Goal: Book appointment/travel/reservation

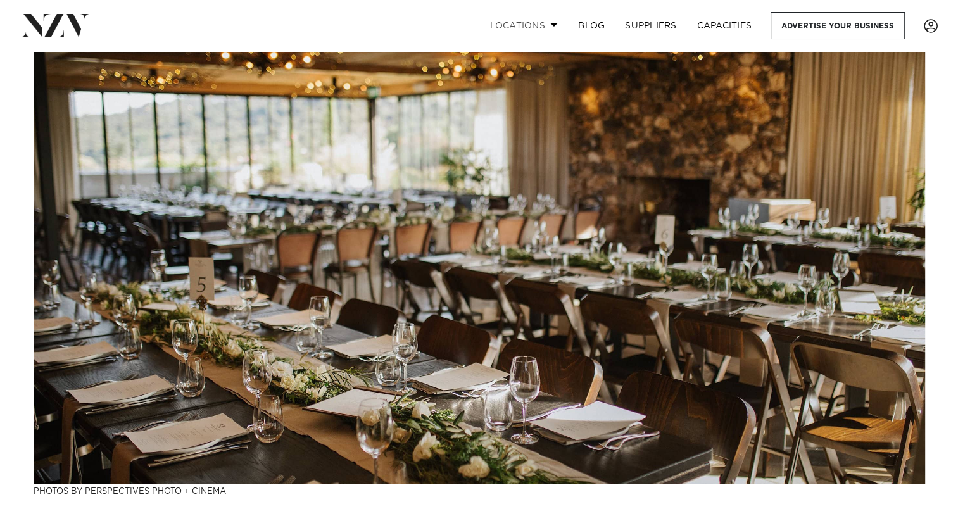
click at [545, 24] on link "Locations" at bounding box center [523, 25] width 89 height 27
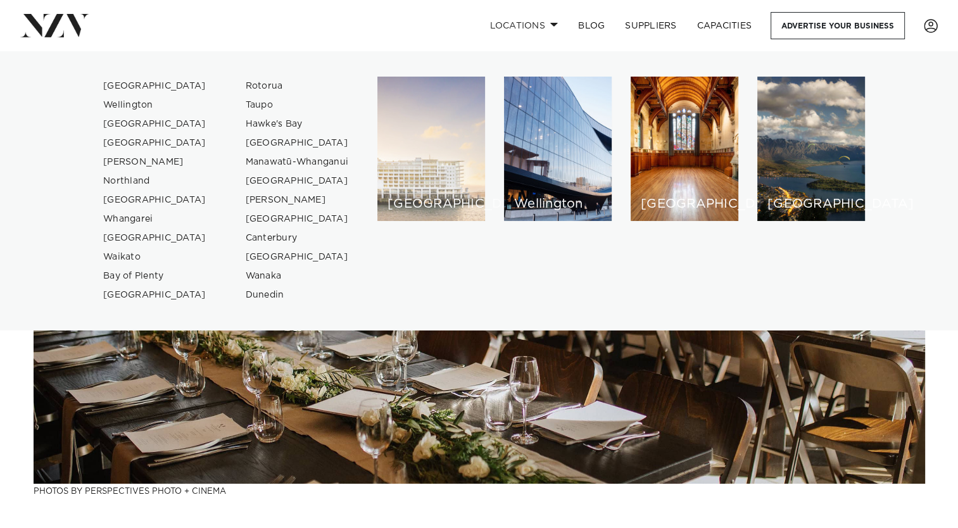
click at [436, 163] on div "[GEOGRAPHIC_DATA]" at bounding box center [431, 149] width 108 height 144
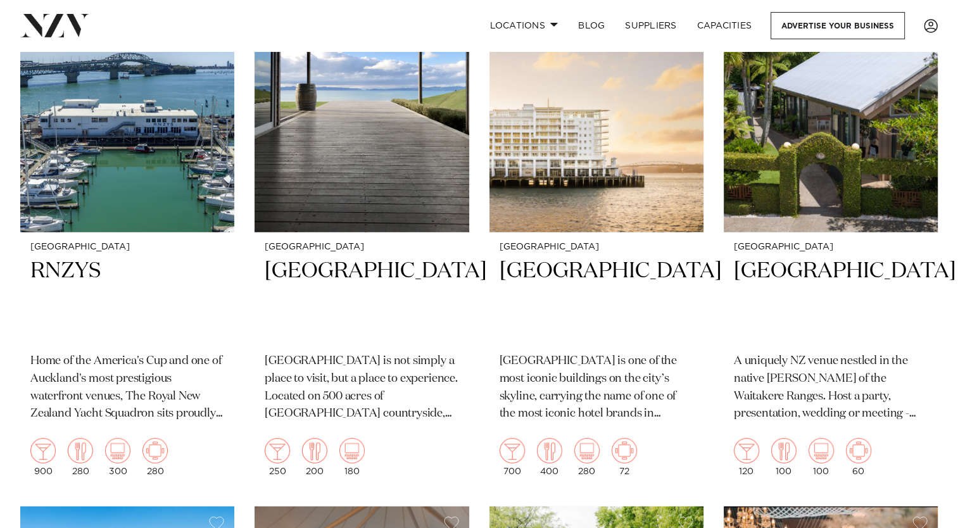
scroll to position [3438, 0]
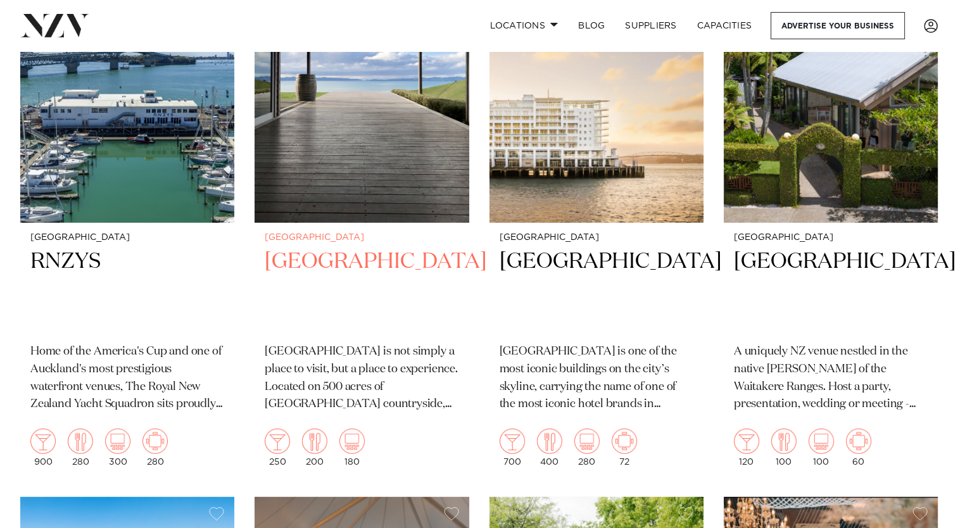
click at [322, 247] on h2 "[GEOGRAPHIC_DATA]" at bounding box center [362, 289] width 194 height 85
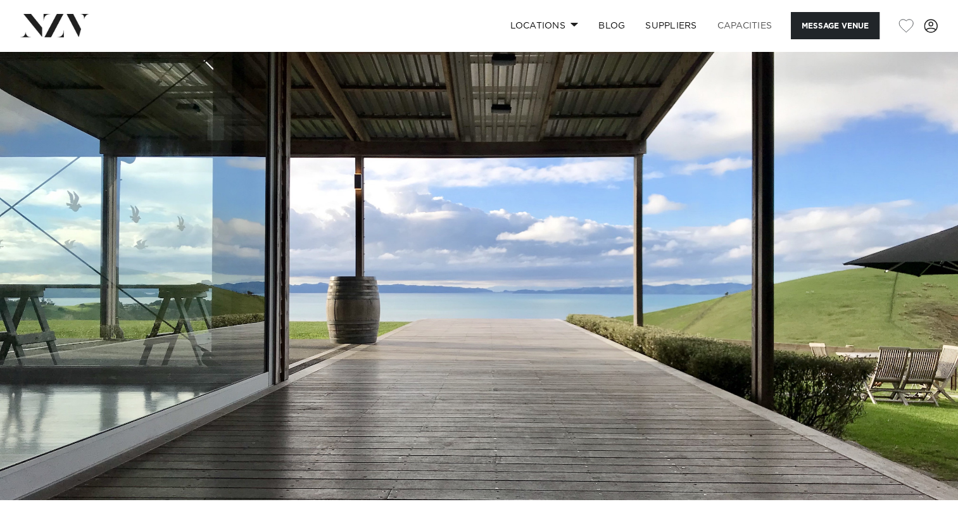
click at [732, 28] on link "Capacities" at bounding box center [744, 25] width 75 height 27
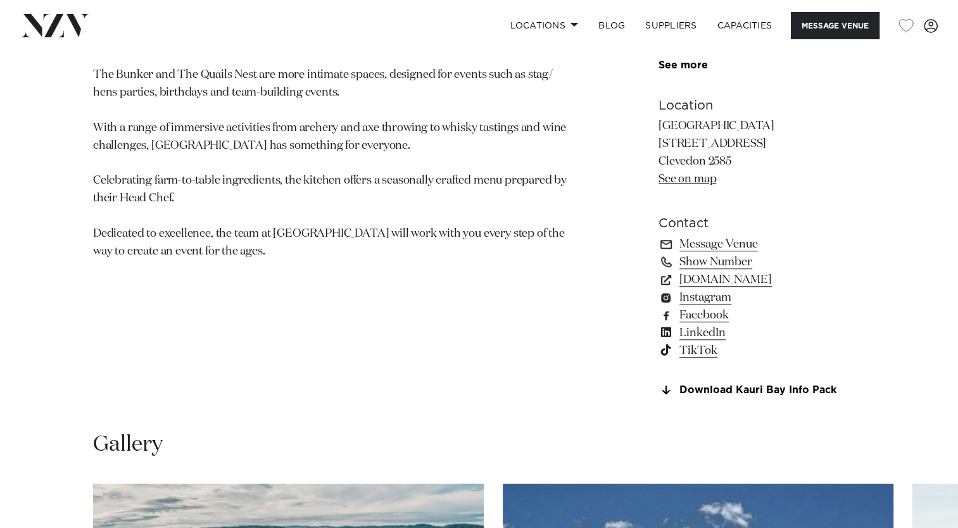
scroll to position [810, 0]
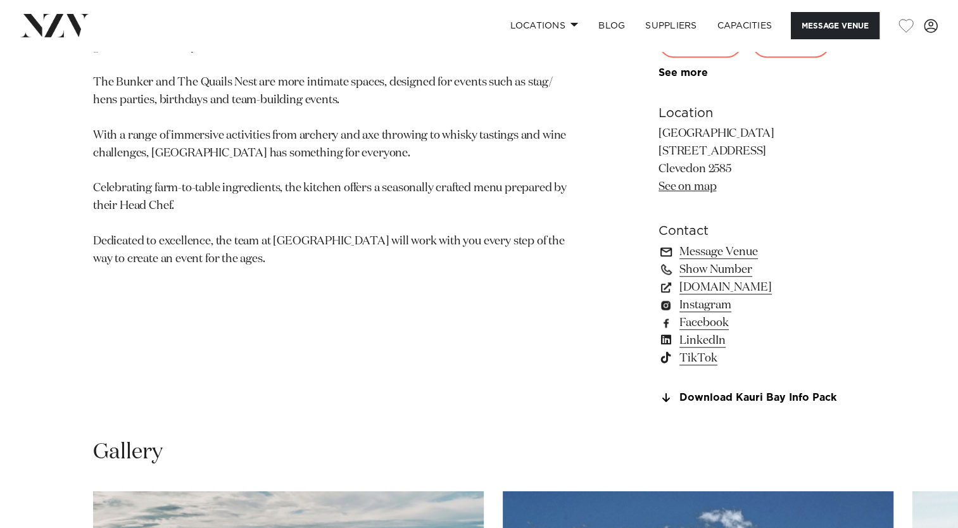
click at [666, 252] on span at bounding box center [665, 251] width 11 height 9
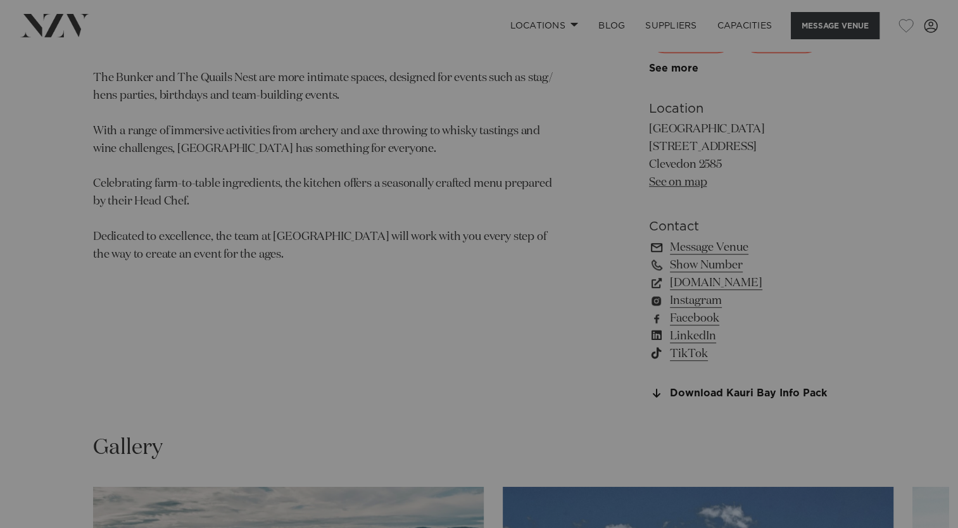
scroll to position [815, 0]
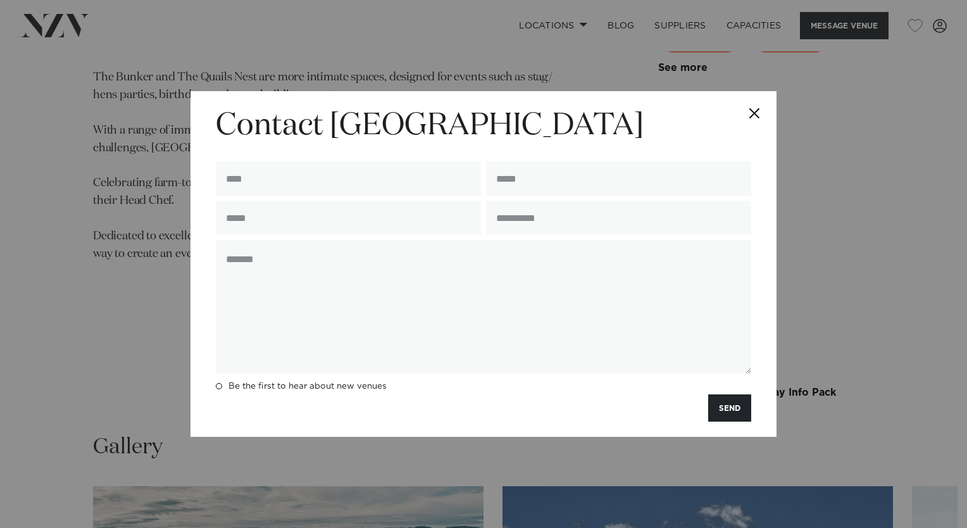
click at [752, 118] on button "Close" at bounding box center [754, 113] width 44 height 44
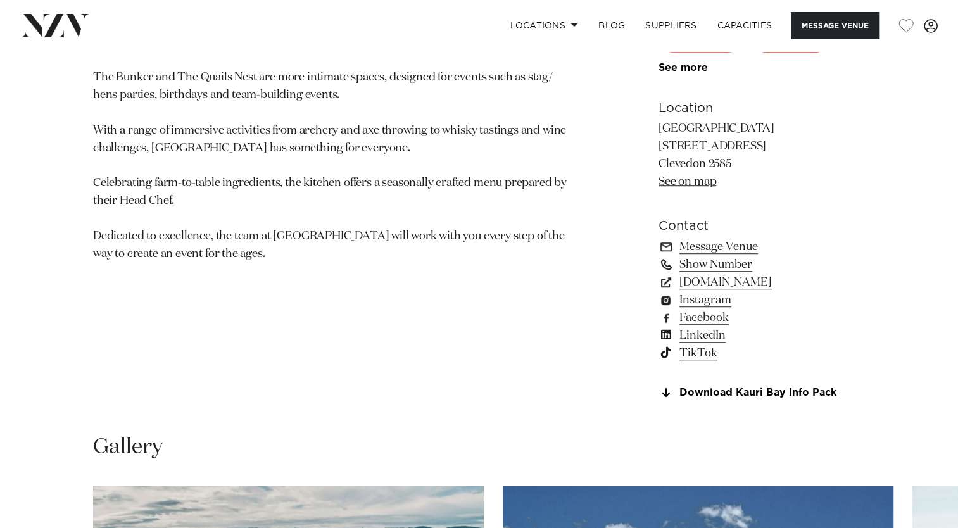
click at [707, 261] on link "Show Number" at bounding box center [761, 265] width 206 height 18
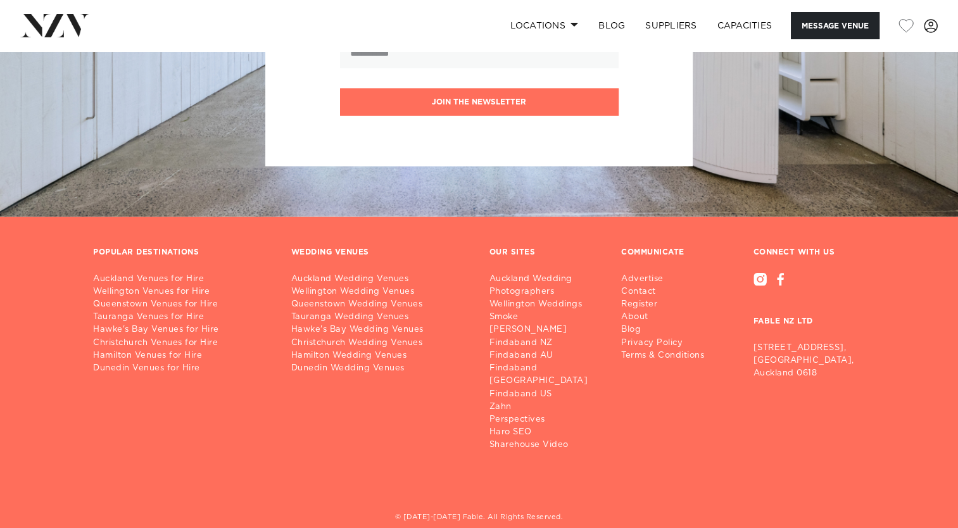
scroll to position [2785, 0]
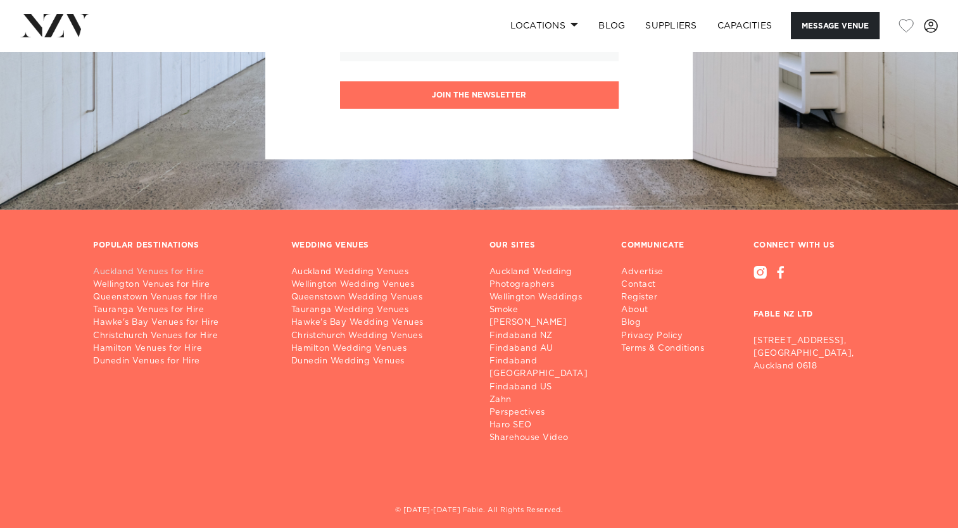
click at [177, 266] on link "Auckland Venues for Hire" at bounding box center [182, 272] width 178 height 13
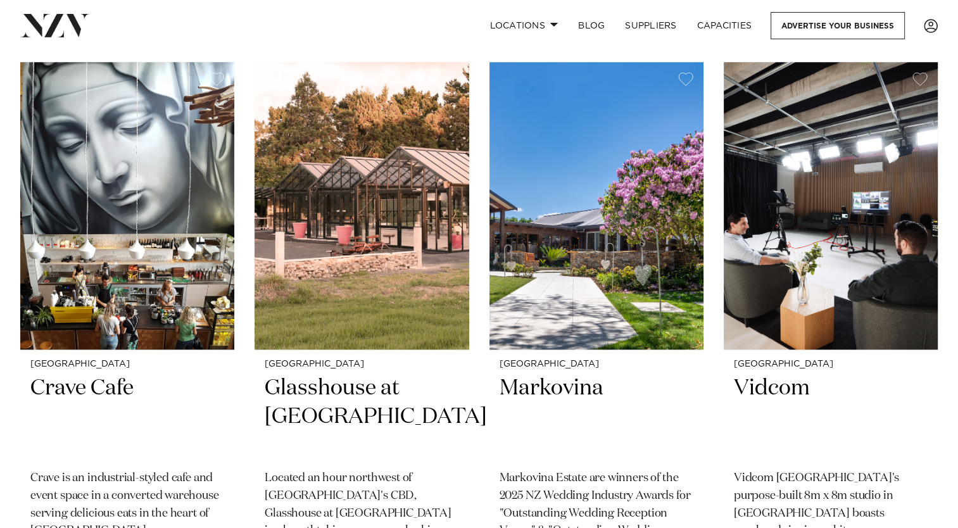
scroll to position [6182, 0]
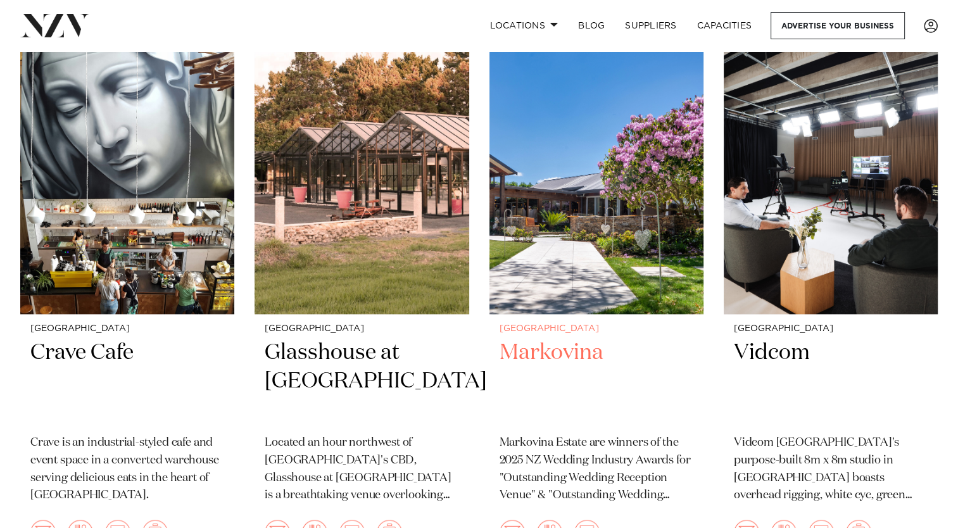
click at [573, 339] on h2 "Markovina" at bounding box center [596, 381] width 194 height 85
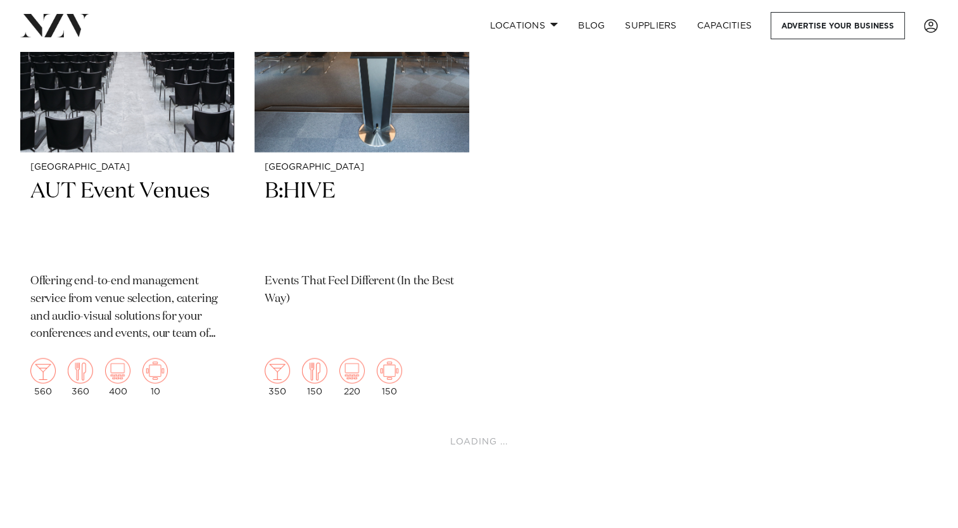
scroll to position [7475, 0]
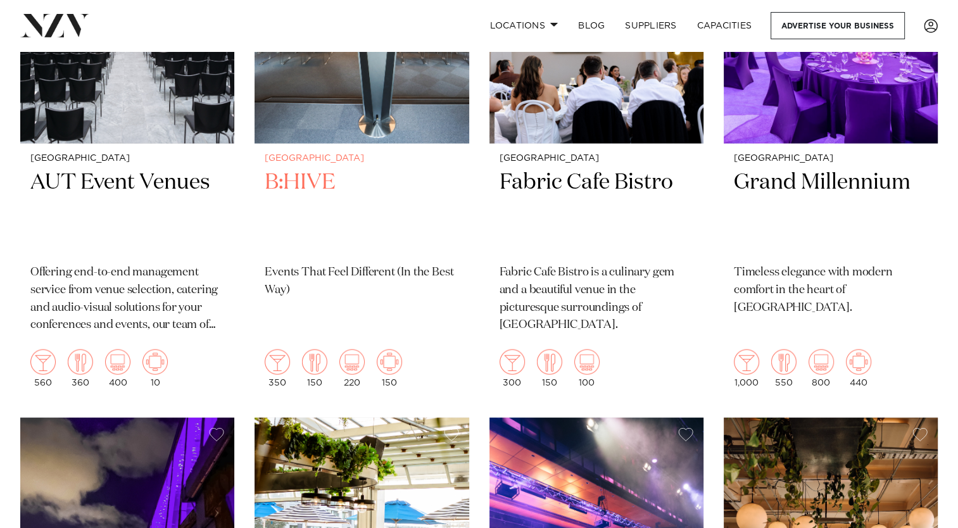
click at [305, 168] on h2 "B:HIVE" at bounding box center [362, 210] width 194 height 85
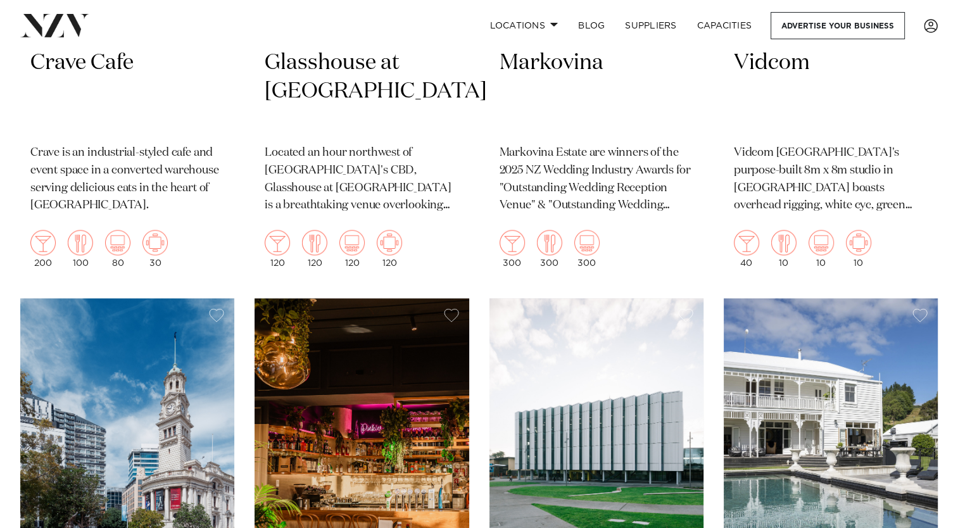
scroll to position [175, 0]
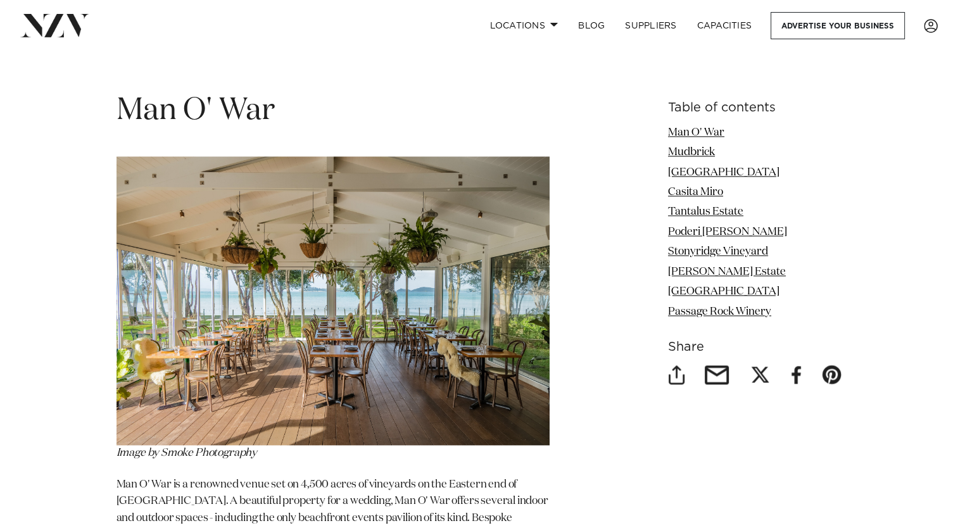
scroll to position [1586, 0]
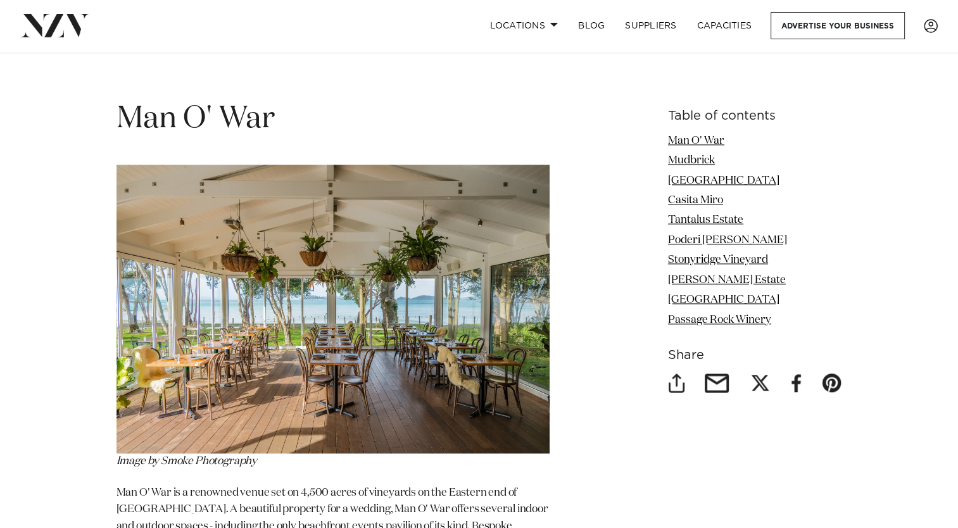
click at [696, 212] on ul "Man O' War Mudbrick [GEOGRAPHIC_DATA] [GEOGRAPHIC_DATA] [GEOGRAPHIC_DATA][PERSO…" at bounding box center [755, 231] width 174 height 196
click at [696, 215] on link "Tantalus Estate" at bounding box center [705, 220] width 75 height 11
